Goal: Download file/media

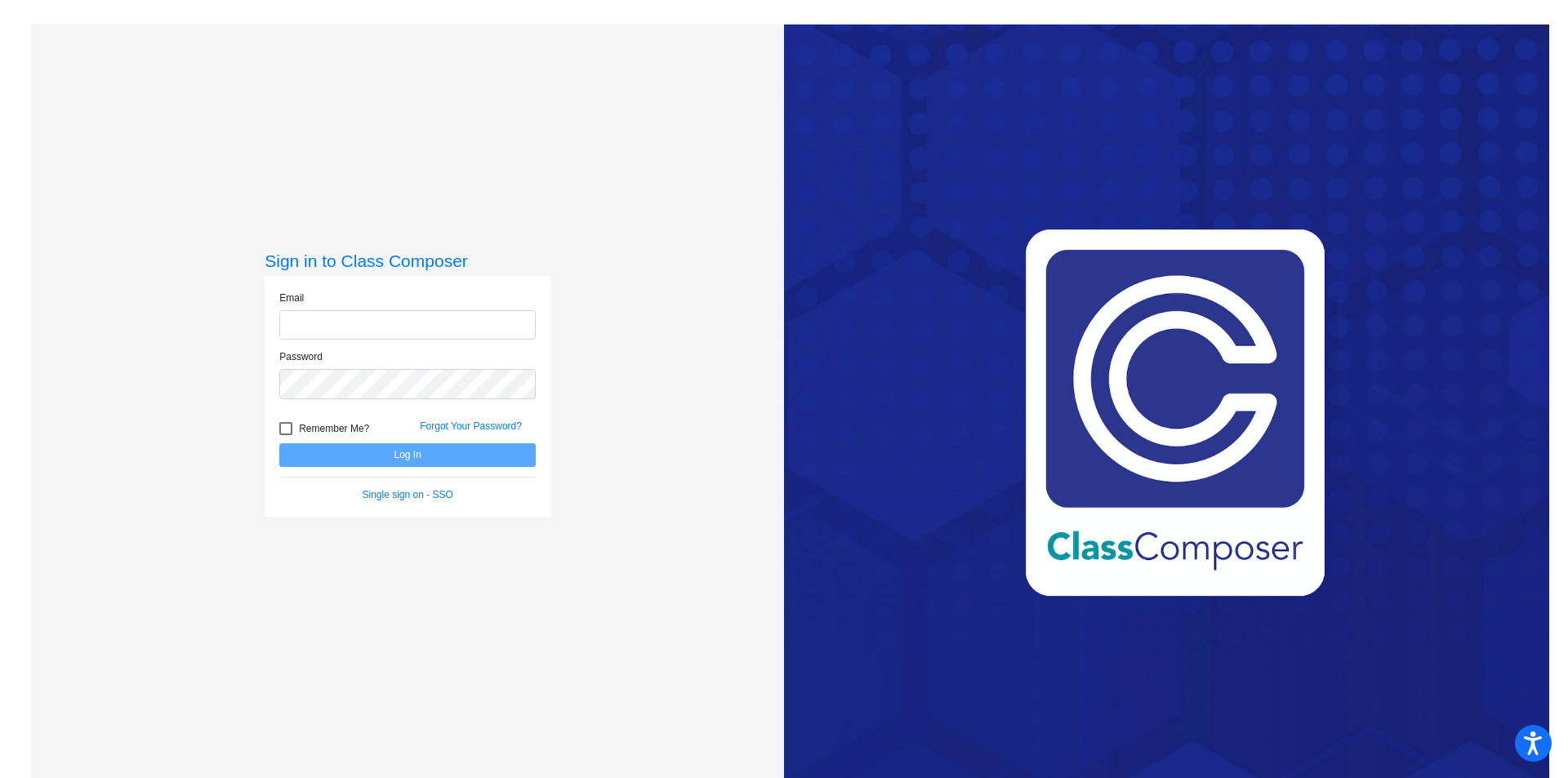
type input "[EMAIL_ADDRESS][PERSON_NAME][DOMAIN_NAME]"
click at [306, 458] on button "Log In" at bounding box center [408, 455] width 257 height 24
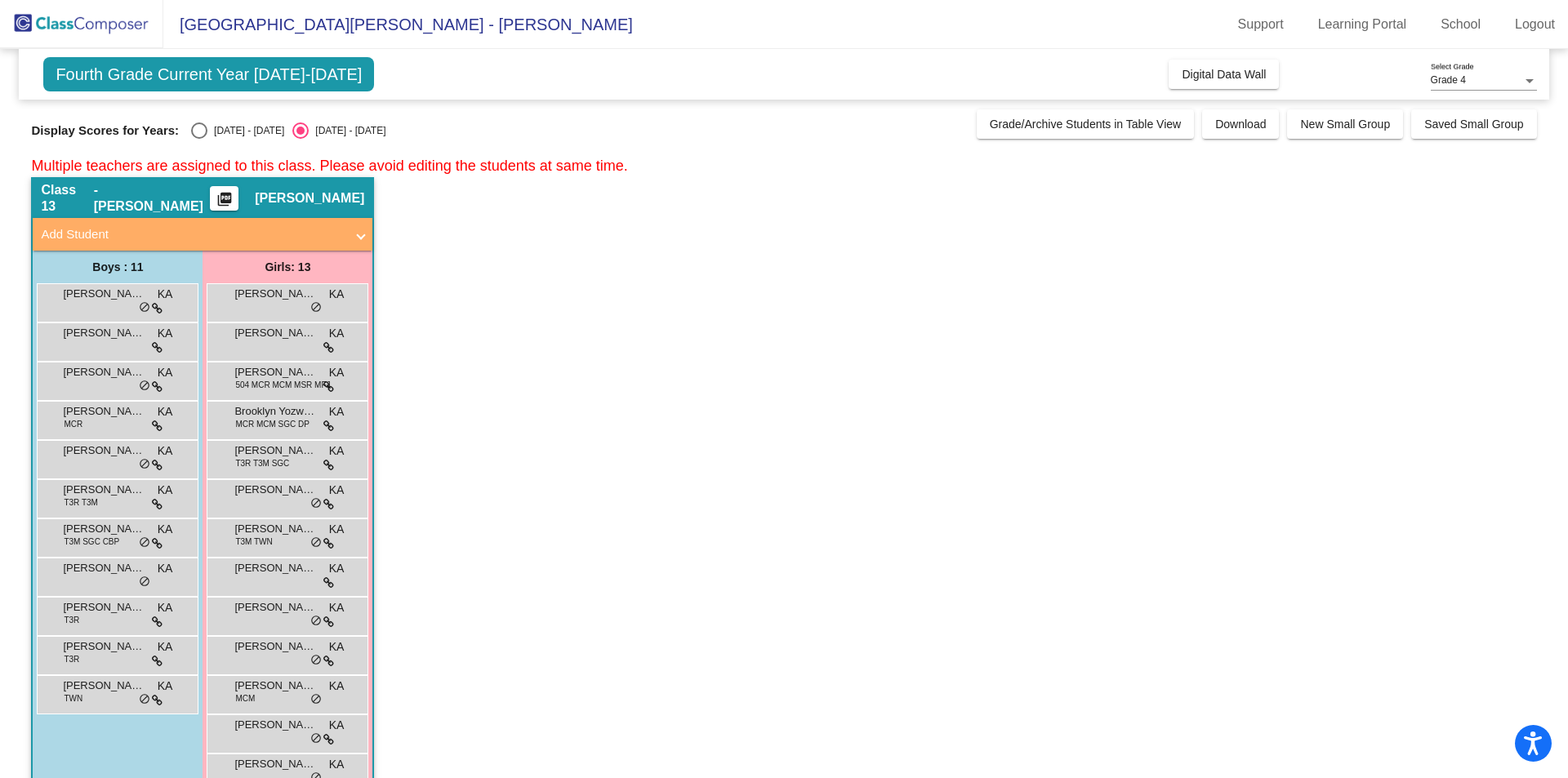
click at [194, 131] on div "Select an option" at bounding box center [199, 130] width 16 height 16
click at [198, 139] on input "[DATE] - [DATE]" at bounding box center [198, 139] width 1 height 1
radio input "true"
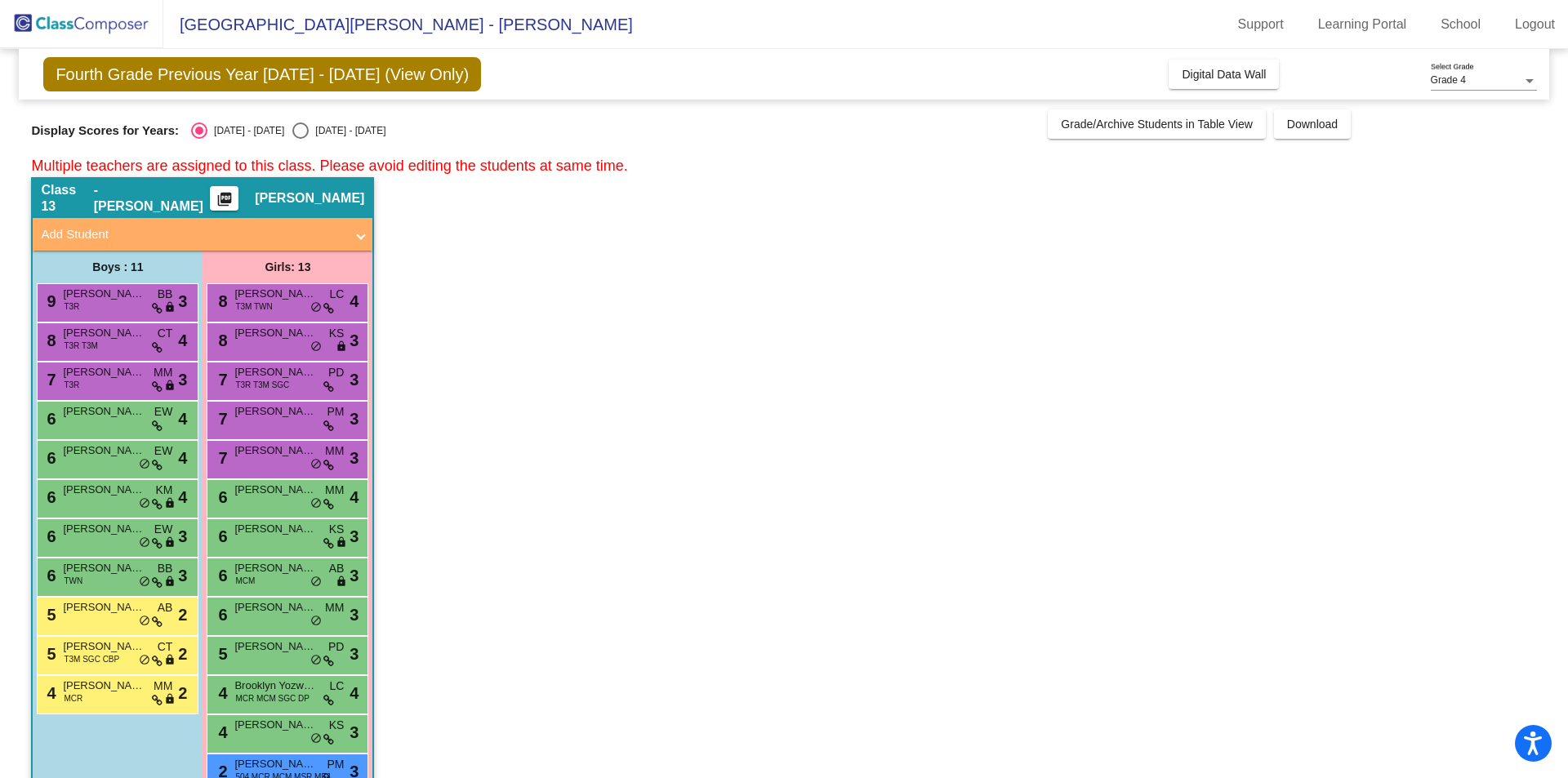
click at [235, 198] on mat-icon "picture_as_pdf" at bounding box center [225, 203] width 19 height 23
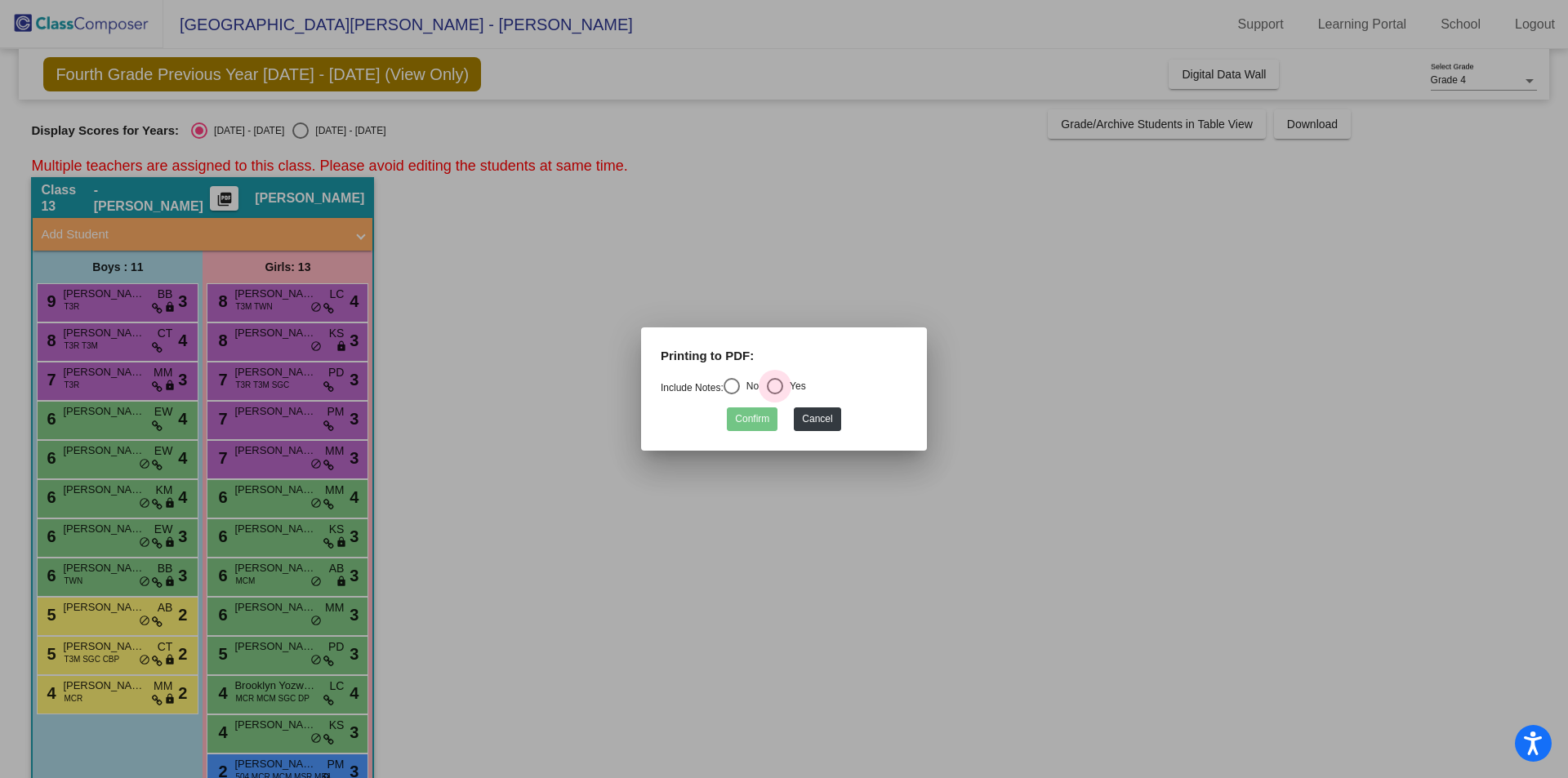
click at [784, 383] on div "Select an option" at bounding box center [775, 386] width 16 height 16
click at [775, 395] on input "Yes" at bounding box center [775, 395] width 1 height 1
radio input "true"
click at [763, 415] on button "Confirm" at bounding box center [752, 419] width 50 height 24
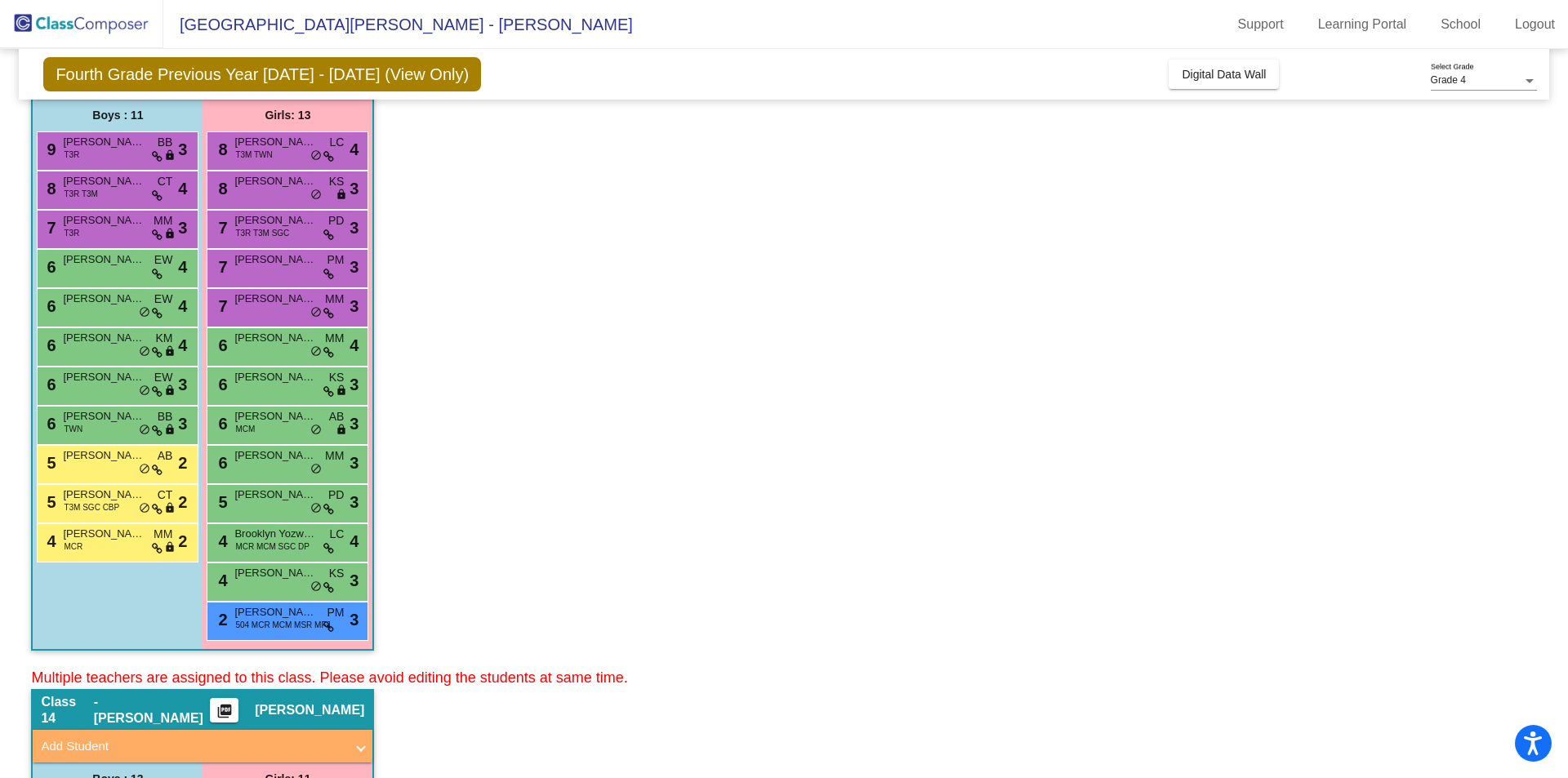
scroll to position [327, 0]
